Goal: Information Seeking & Learning: Learn about a topic

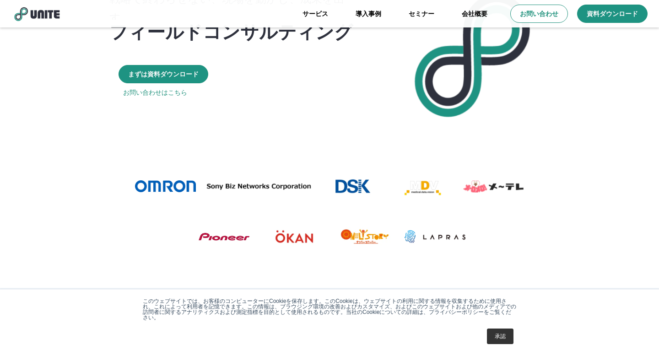
scroll to position [50, 0]
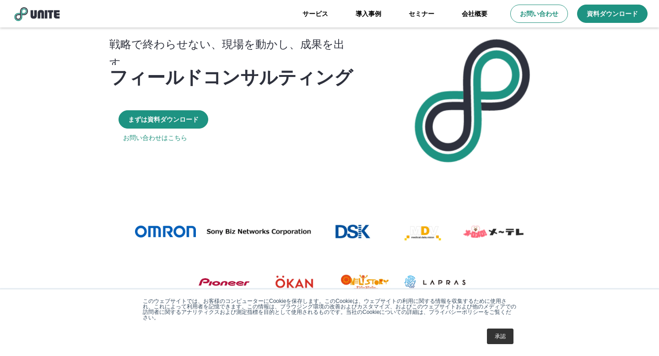
click at [492, 333] on link "承認" at bounding box center [500, 336] width 27 height 16
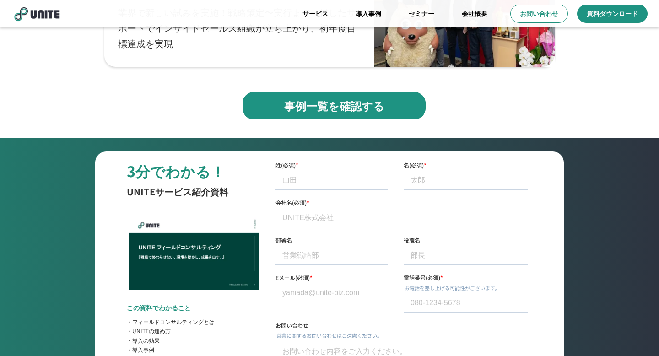
scroll to position [3083, 0]
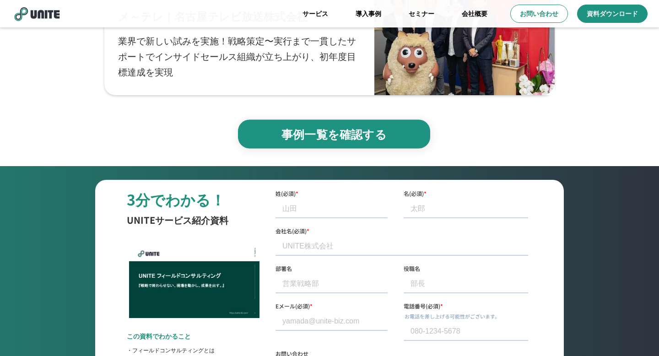
click at [309, 130] on p "事例一覧を確認する" at bounding box center [334, 134] width 172 height 16
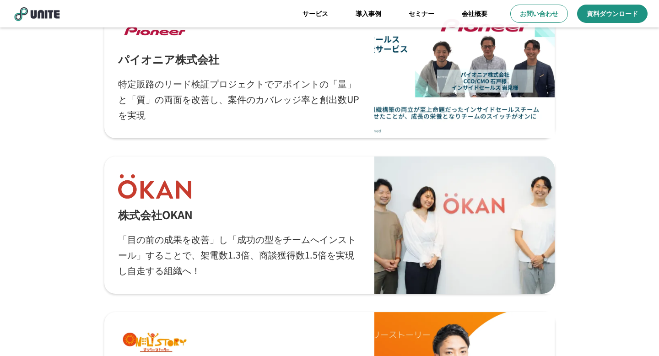
scroll to position [1306, 0]
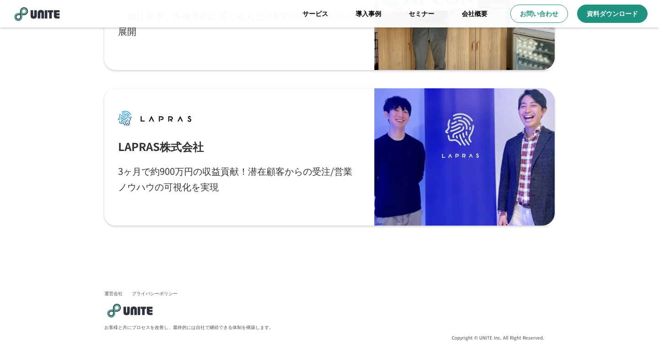
click at [115, 294] on link "運営会社" at bounding box center [113, 293] width 18 height 6
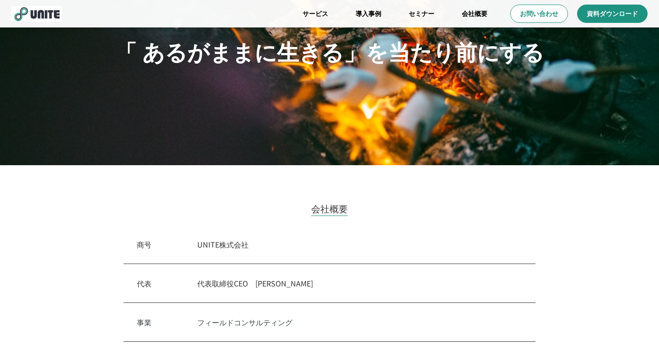
scroll to position [197, 0]
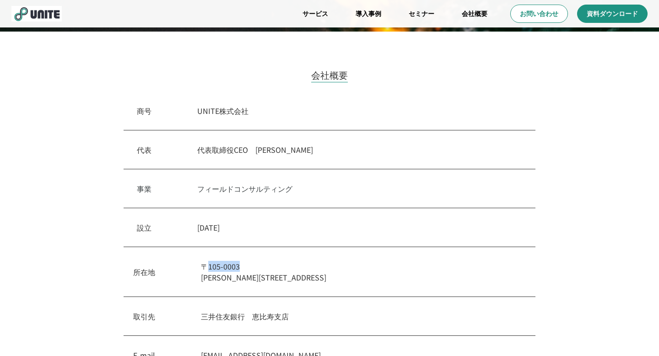
drag, startPoint x: 244, startPoint y: 269, endPoint x: 208, endPoint y: 269, distance: 36.1
click at [208, 269] on p "[STREET_ADDRESS][PERSON_NAME]" at bounding box center [363, 272] width 325 height 22
copy p "105-0003"
drag, startPoint x: 260, startPoint y: 279, endPoint x: 393, endPoint y: 280, distance: 133.6
click at [393, 280] on p "[STREET_ADDRESS][PERSON_NAME]" at bounding box center [363, 272] width 325 height 22
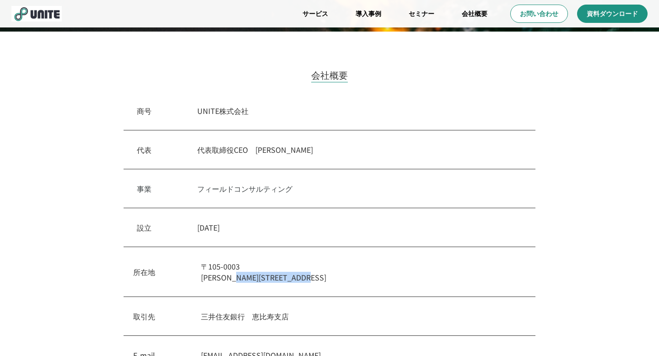
copy p "1-18-6　クロスオフィス内幸町"
click at [404, 141] on div "代表　 代表取締役CEO　[PERSON_NAME]" at bounding box center [330, 149] width 412 height 39
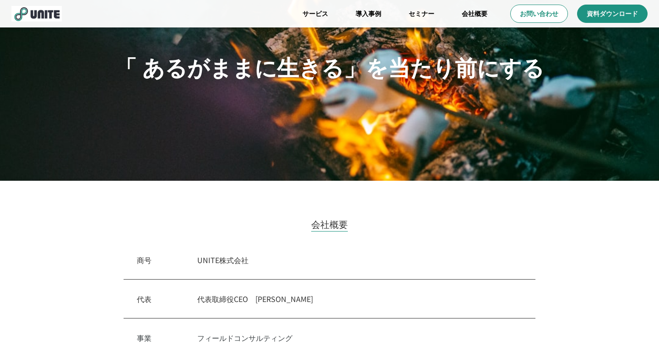
scroll to position [0, 0]
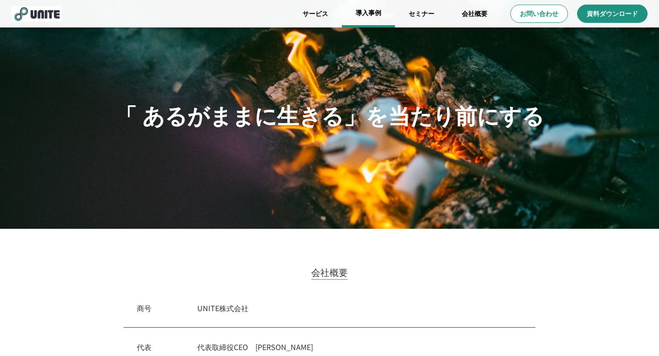
click at [369, 11] on link "導入事例" at bounding box center [368, 13] width 53 height 27
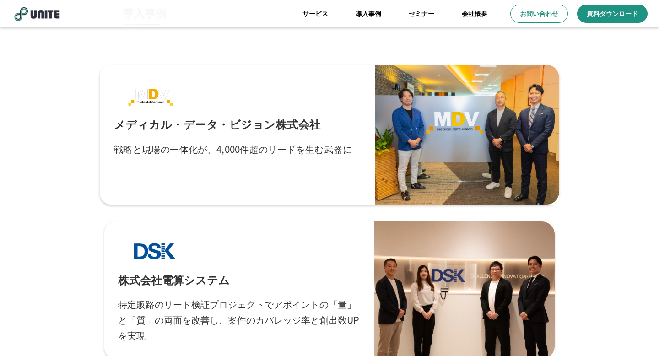
scroll to position [83, 0]
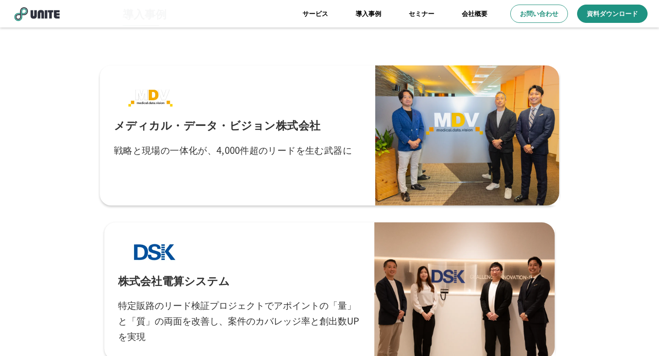
click at [226, 161] on div "メディカル・データ・ビジョン株式会社 戦略と現場の一体化が、4,000件超のリードを生む武器に" at bounding box center [238, 136] width 248 height 112
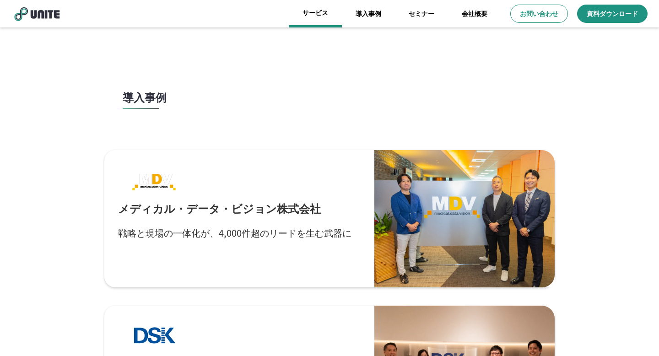
click at [322, 12] on link "サービス" at bounding box center [315, 13] width 53 height 27
